Goal: Information Seeking & Learning: Learn about a topic

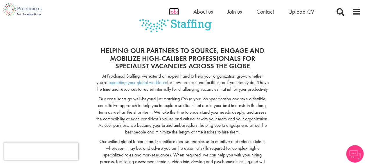
drag, startPoint x: 0, startPoint y: 0, endPoint x: 173, endPoint y: 11, distance: 173.8
click at [173, 11] on span "Jobs" at bounding box center [174, 12] width 10 height 8
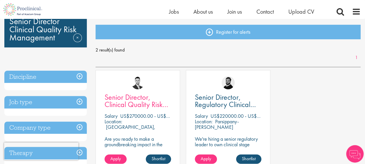
scroll to position [87, 0]
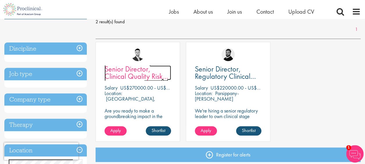
click at [127, 76] on span "Senior Director, Clinical Quality Risk Management" at bounding box center [137, 76] width 64 height 24
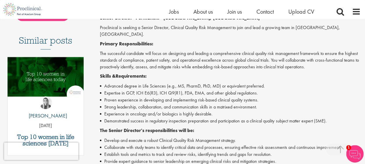
scroll to position [145, 0]
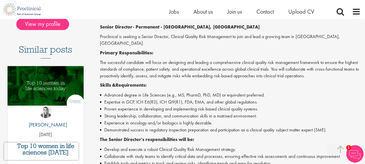
click at [350, 151] on img at bounding box center [354, 153] width 17 height 17
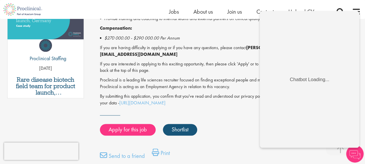
scroll to position [349, 0]
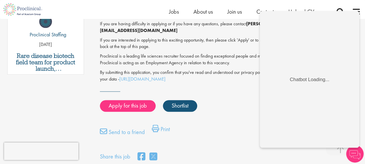
drag, startPoint x: 227, startPoint y: 69, endPoint x: 121, endPoint y: 46, distance: 108.3
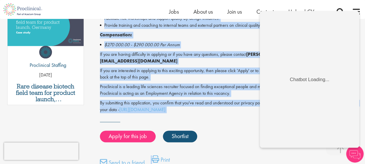
scroll to position [355, 0]
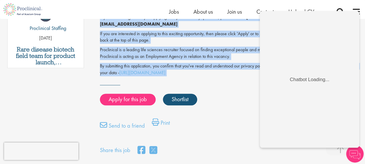
drag, startPoint x: 102, startPoint y: 77, endPoint x: 228, endPoint y: 64, distance: 126.4
copy div "Senior Director, Clinical Quality Risk Management Salary: US$270000.00 - US$290…"
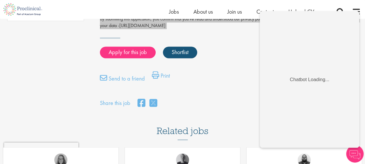
scroll to position [413, 0]
